Goal: Task Accomplishment & Management: Use online tool/utility

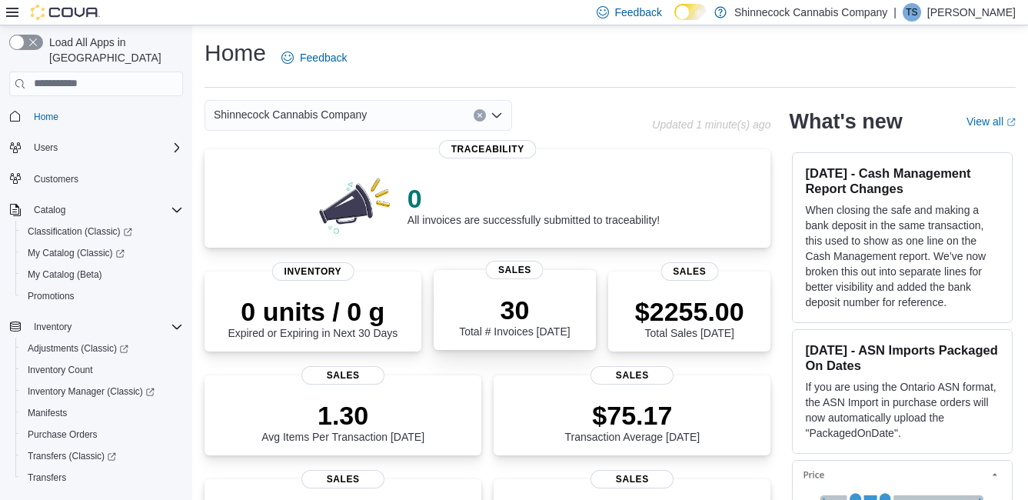
click at [524, 309] on p "30" at bounding box center [514, 309] width 111 height 31
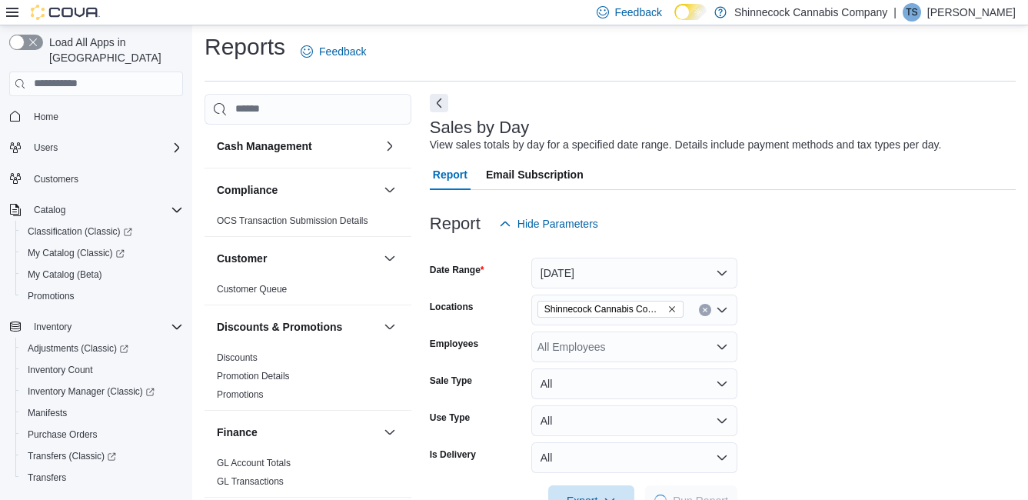
scroll to position [35, 0]
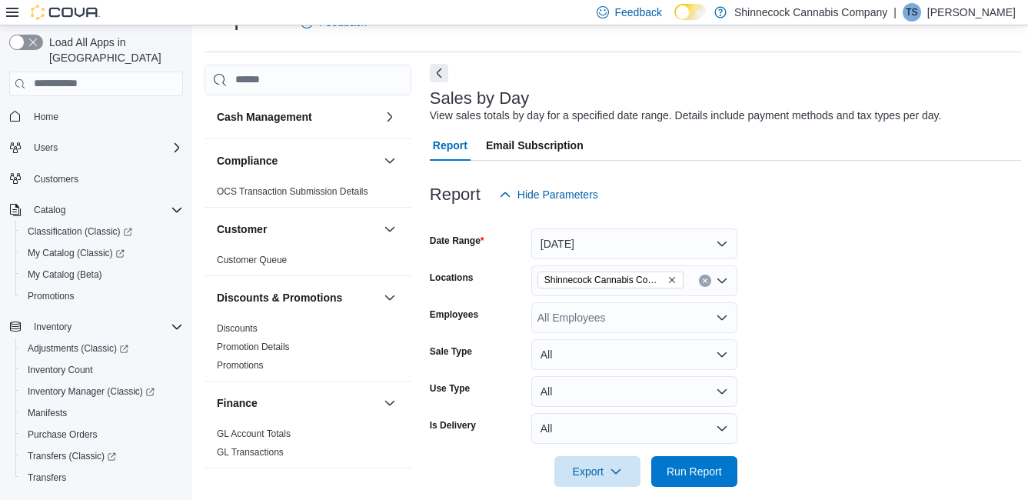
click at [439, 70] on button "Next" at bounding box center [439, 73] width 18 height 18
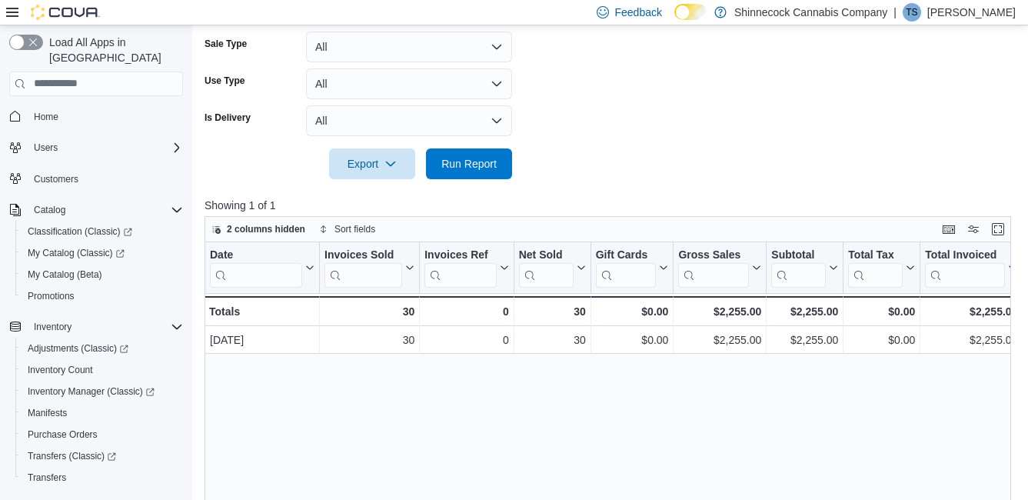
scroll to position [266, 0]
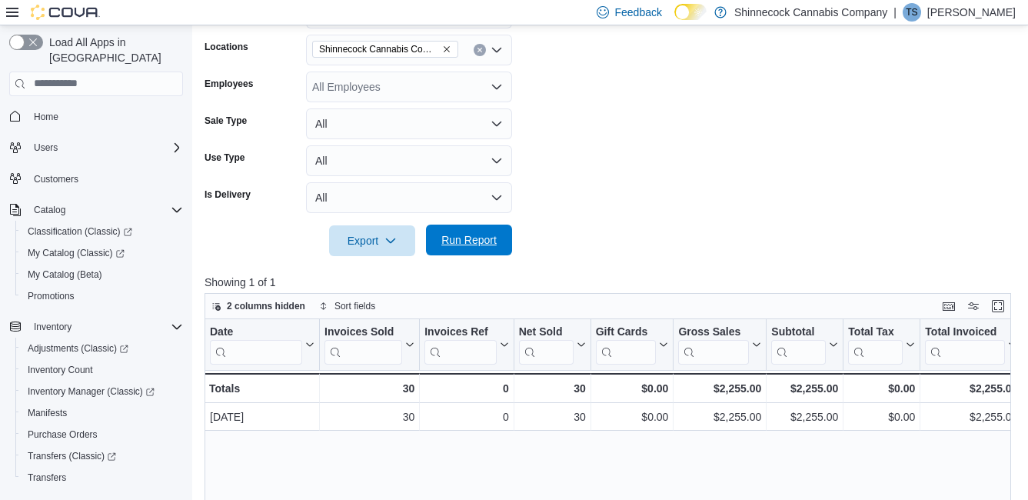
click at [457, 238] on span "Run Report" at bounding box center [468, 239] width 55 height 15
click at [999, 302] on button "Enter fullscreen" at bounding box center [998, 305] width 18 height 18
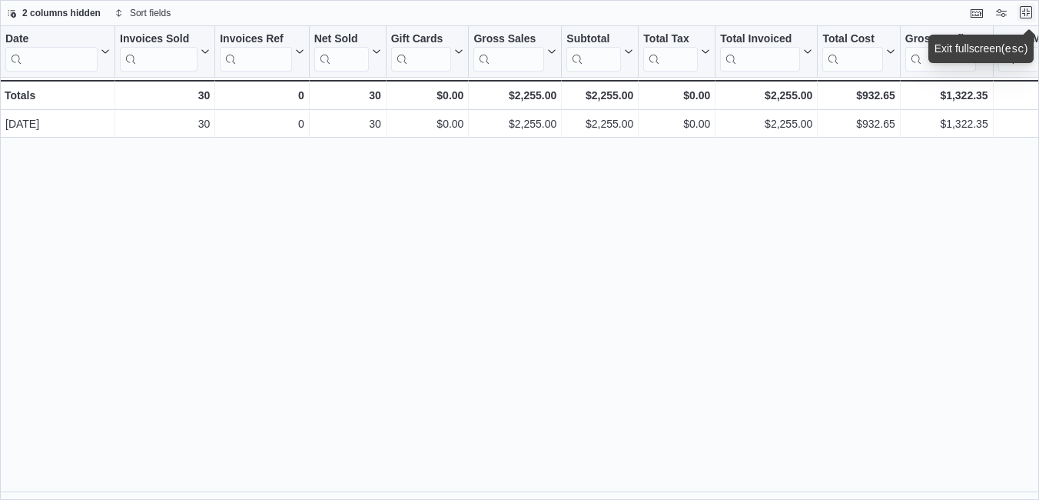
click at [1023, 5] on button "Exit fullscreen" at bounding box center [1026, 12] width 18 height 18
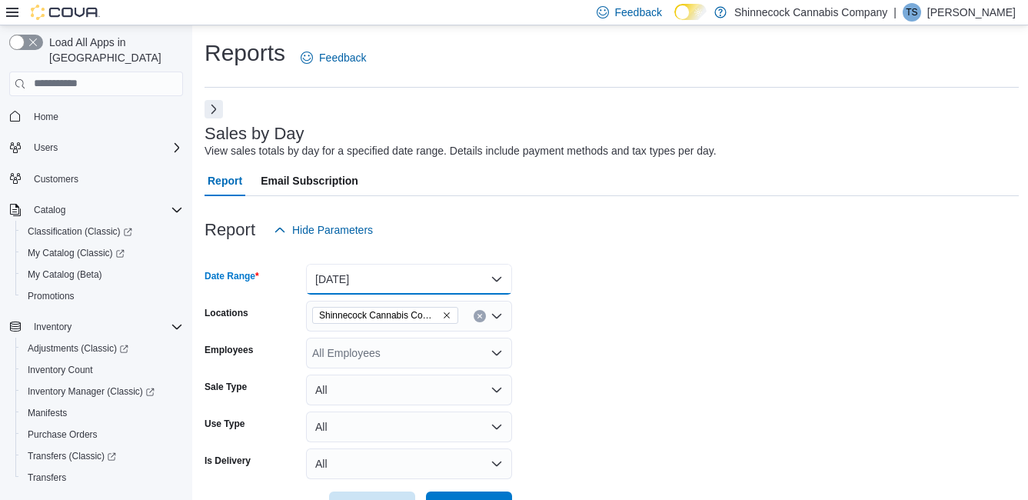
click at [340, 271] on button "[DATE]" at bounding box center [409, 279] width 206 height 31
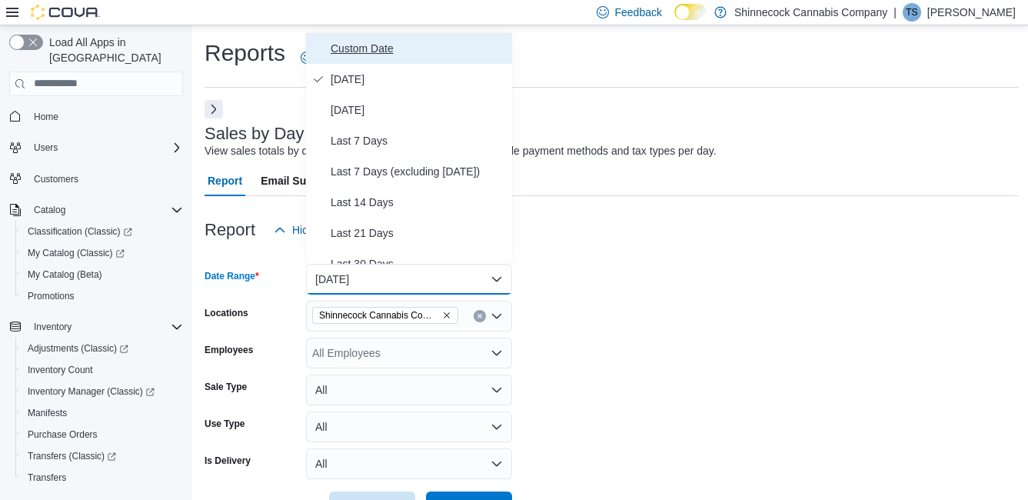
click at [354, 44] on span "Custom Date" at bounding box center [418, 48] width 175 height 18
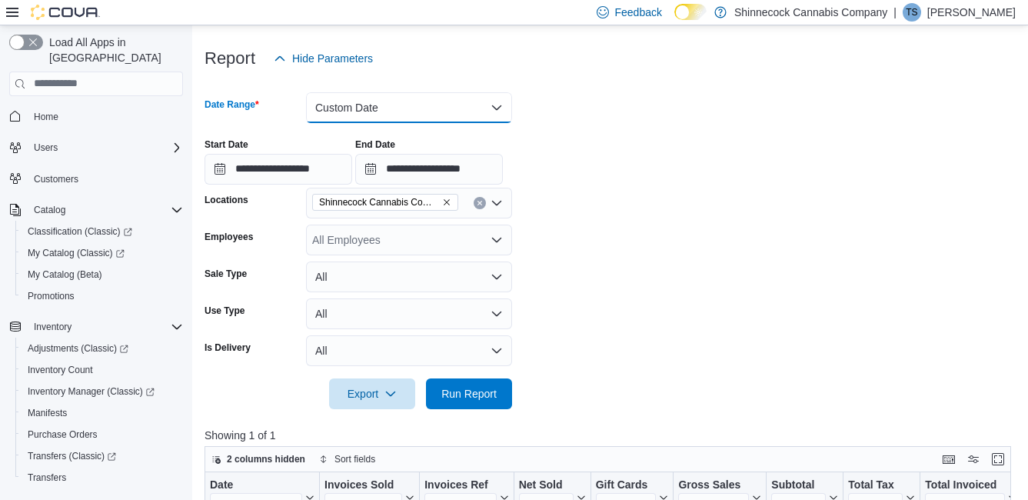
scroll to position [231, 0]
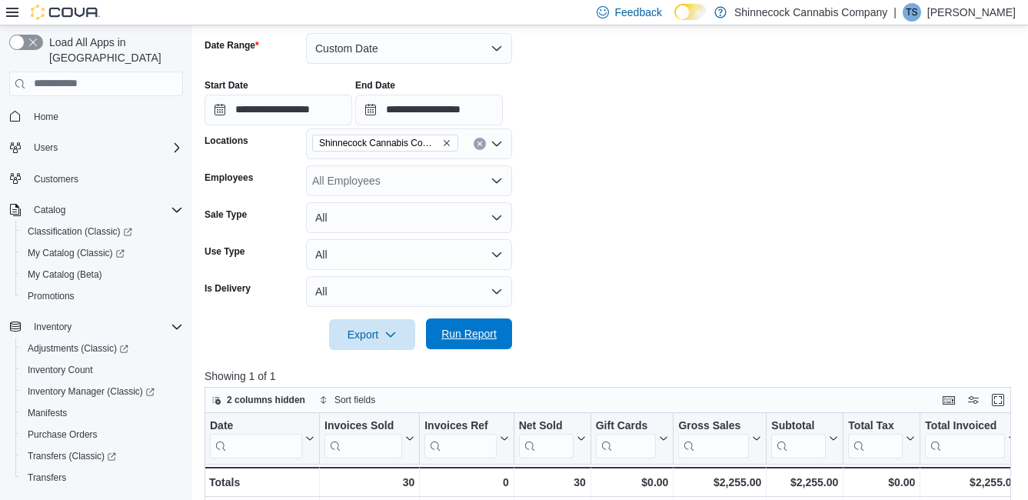
click at [458, 327] on span "Run Report" at bounding box center [468, 333] width 55 height 15
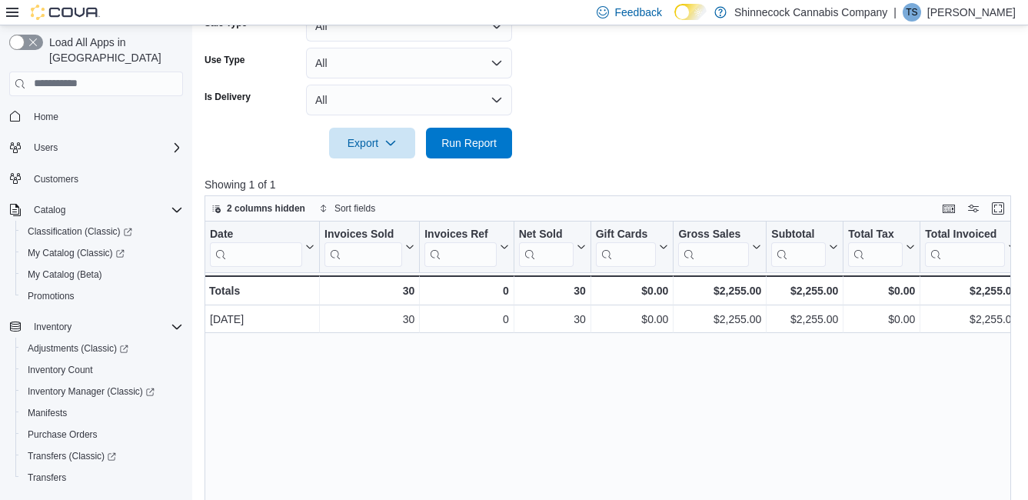
scroll to position [154, 0]
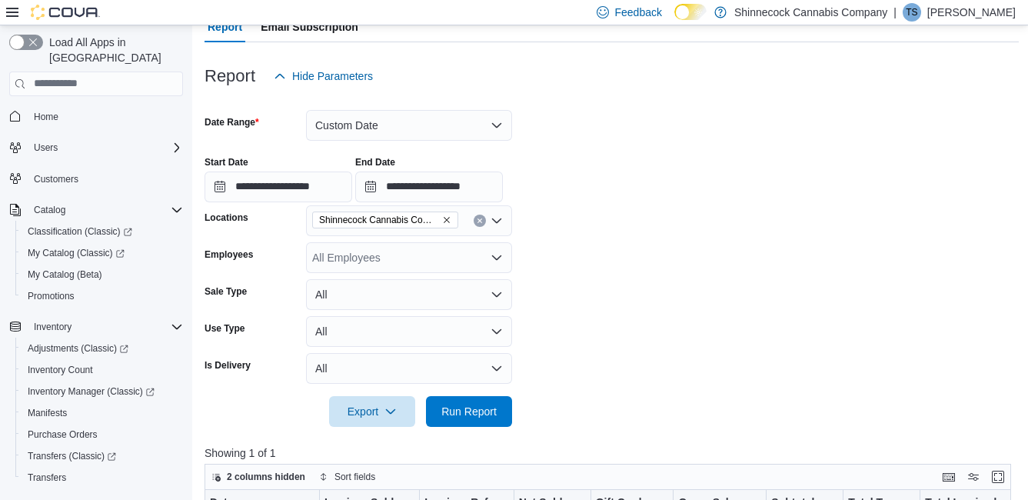
click at [921, 14] on div "TS" at bounding box center [912, 12] width 18 height 18
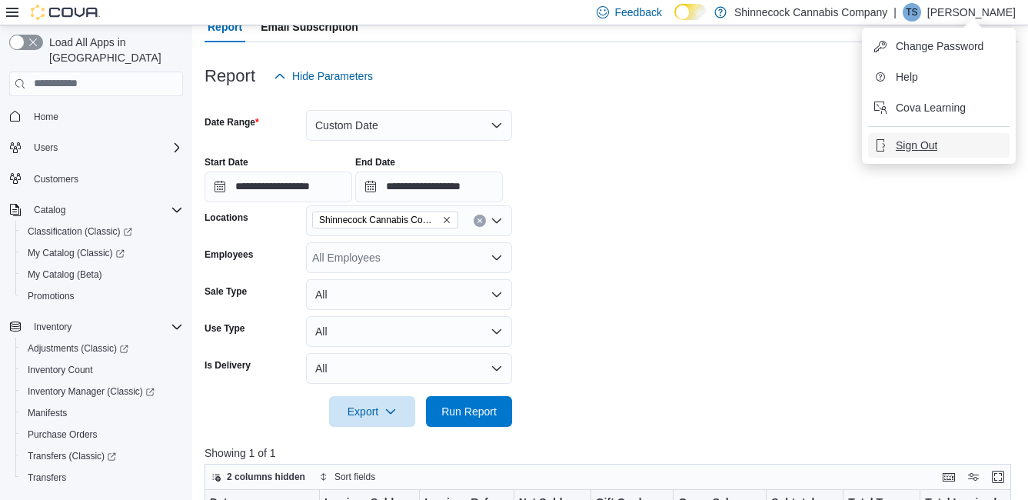
click at [915, 142] on span "Sign Out" at bounding box center [917, 145] width 42 height 15
